Goal: Obtain resource: Download file/media

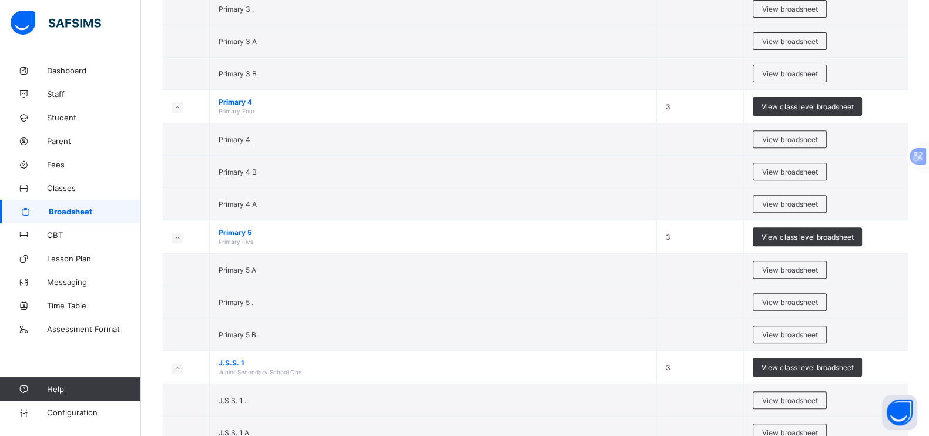
scroll to position [901, 0]
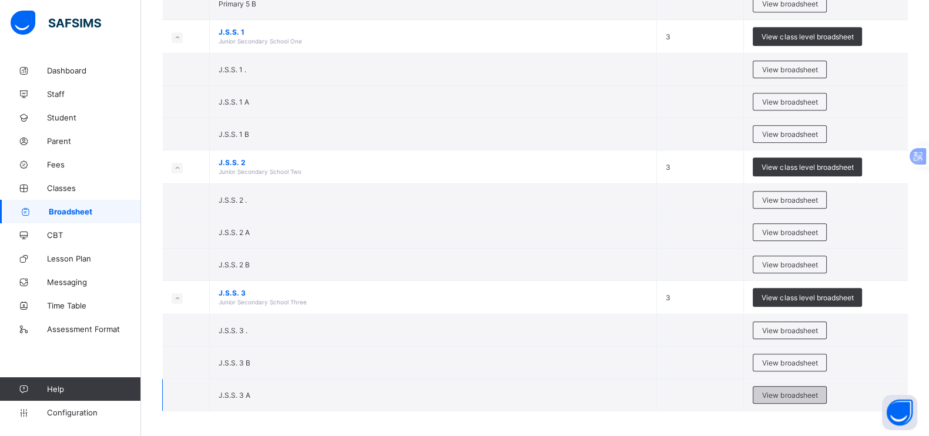
click at [808, 391] on span "View broadsheet" at bounding box center [790, 395] width 55 height 9
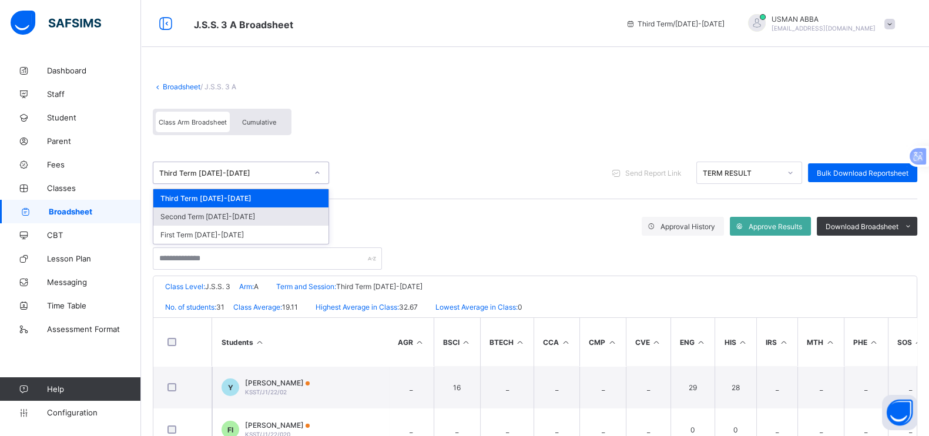
click at [232, 217] on div "Second Term [DATE]-[DATE]" at bounding box center [240, 217] width 175 height 18
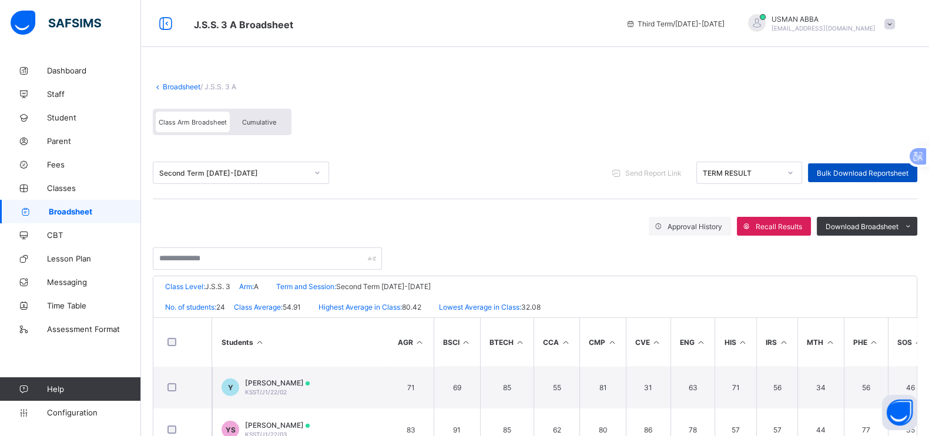
click at [871, 169] on span "Bulk Download Reportsheet" at bounding box center [863, 173] width 92 height 9
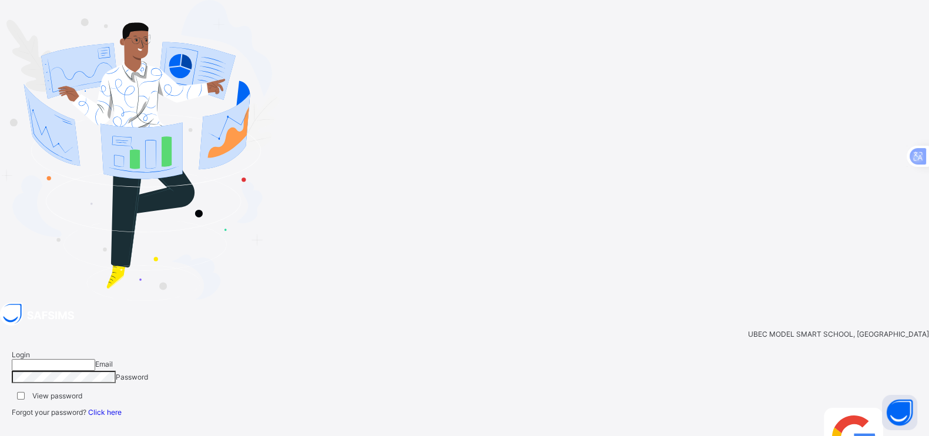
type input "**********"
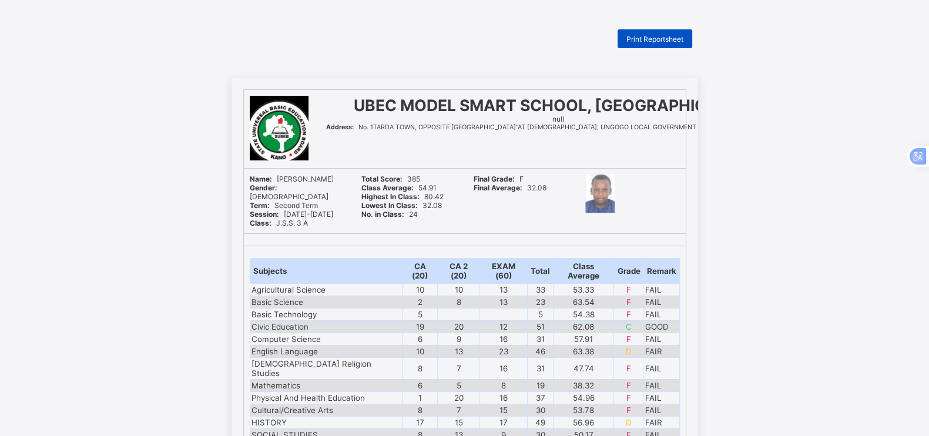
click at [673, 46] on div "Print Reportsheet" at bounding box center [655, 38] width 75 height 19
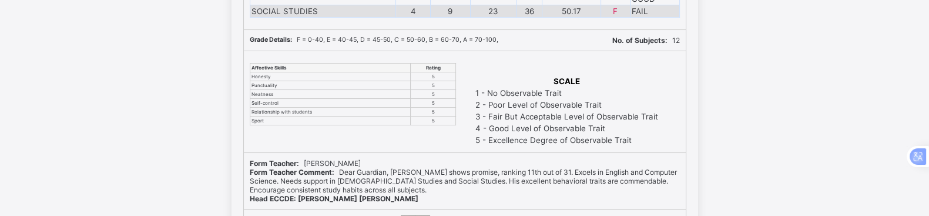
scroll to position [11377, 0]
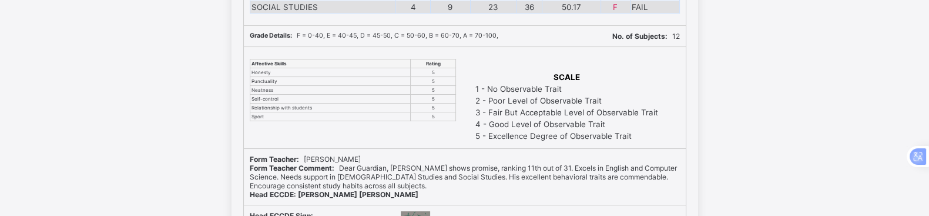
click at [287, 190] on b "Head ECCDE: Fatima Lawan Mahe" at bounding box center [334, 194] width 169 height 9
drag, startPoint x: 287, startPoint y: 139, endPoint x: 325, endPoint y: 139, distance: 38.2
click at [325, 190] on b "Head ECCDE: Fatima Lawan Mahe" at bounding box center [334, 194] width 169 height 9
click at [349, 163] on span "Form Teacher Comment: Dear Guardian, Abdullateef shows promise, ranking 11th ou…" at bounding box center [463, 176] width 427 height 26
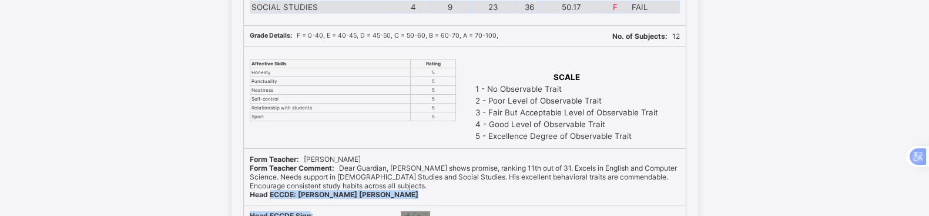
drag, startPoint x: 348, startPoint y: 130, endPoint x: 300, endPoint y: 152, distance: 53.1
click at [300, 211] on b "Head ECCDE Sign:" at bounding box center [281, 215] width 63 height 9
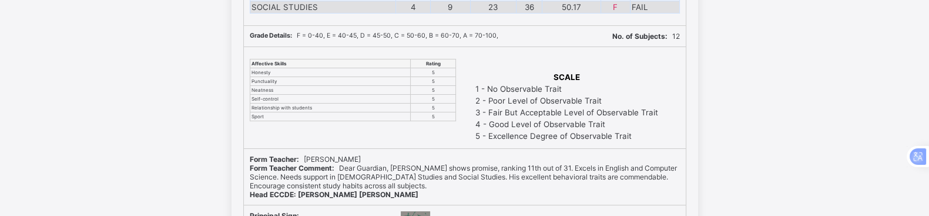
click at [340, 163] on span "Form Teacher Comment: Dear Guardian, Abdullateef shows promise, ranking 11th ou…" at bounding box center [463, 176] width 427 height 26
click at [440, 163] on div "Form Teacher Comment: Dear Guardian, Abdullateef shows promise, ranking 11th ou…" at bounding box center [465, 176] width 430 height 26
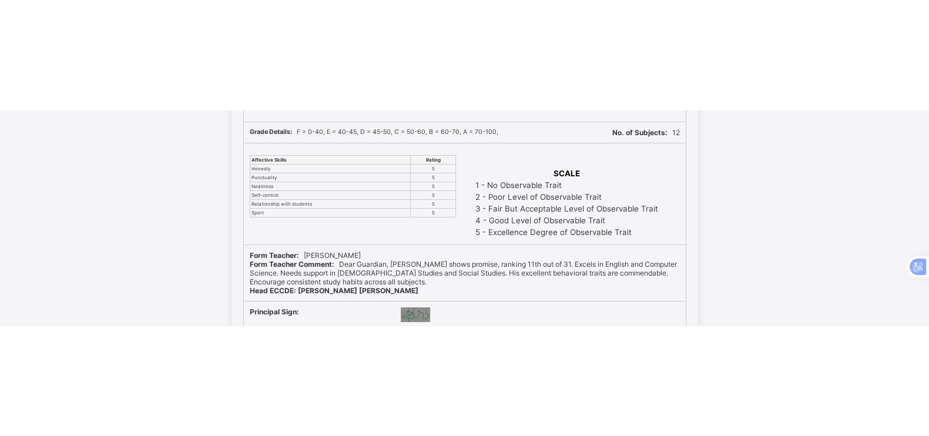
scroll to position [11392, 0]
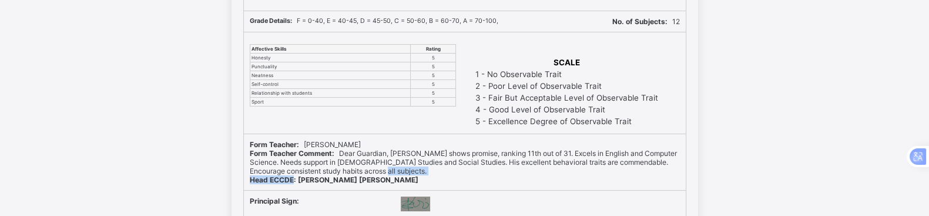
click at [300, 175] on b "Head ECCDE: Fatima Lawan Mahe" at bounding box center [334, 179] width 169 height 9
click at [552, 149] on span "Form Teacher Comment: Dear Guardian, Abdullateef shows promise, ranking 11th ou…" at bounding box center [463, 162] width 427 height 26
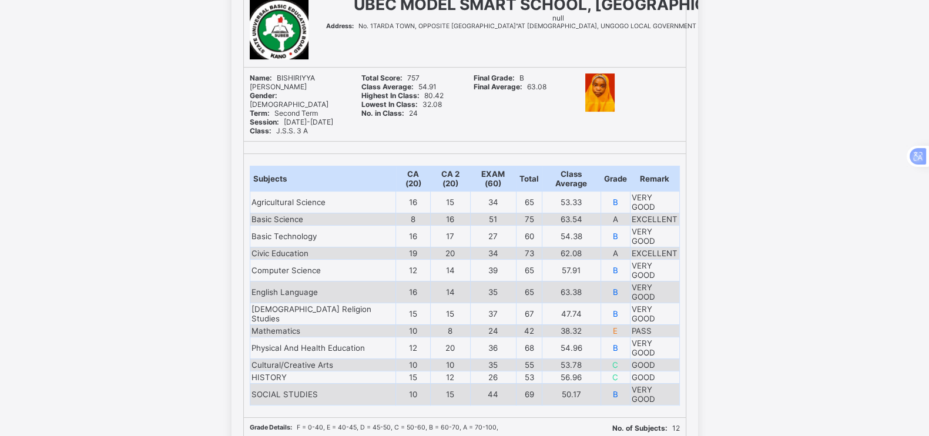
scroll to position [11695, 0]
